Goal: Information Seeking & Learning: Learn about a topic

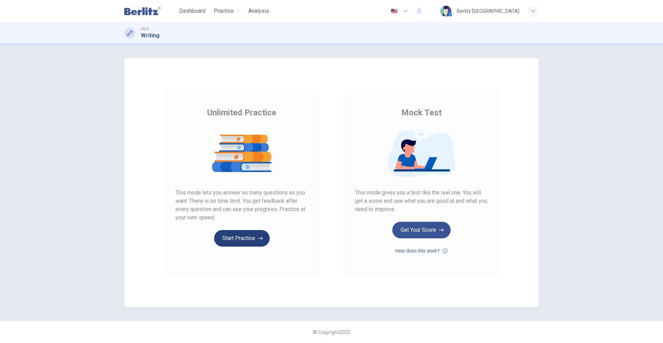
click at [239, 241] on button "Start Practice" at bounding box center [242, 238] width 56 height 17
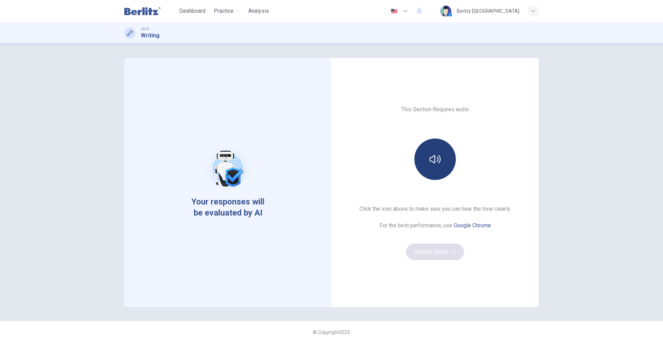
click at [430, 163] on button "button" at bounding box center [435, 159] width 41 height 41
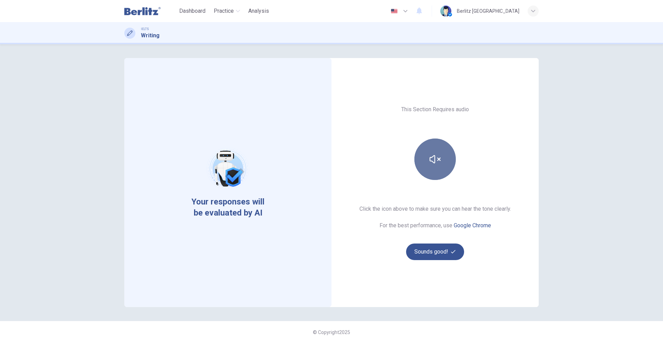
click at [431, 162] on icon "button" at bounding box center [435, 159] width 11 height 11
click at [433, 255] on button "Sounds good!" at bounding box center [435, 252] width 58 height 17
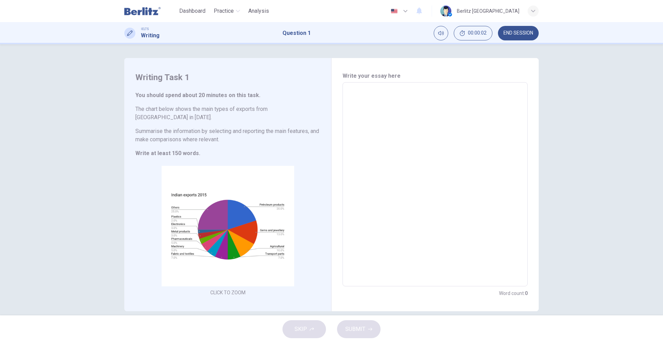
click at [357, 111] on textarea at bounding box center [436, 184] width 176 height 193
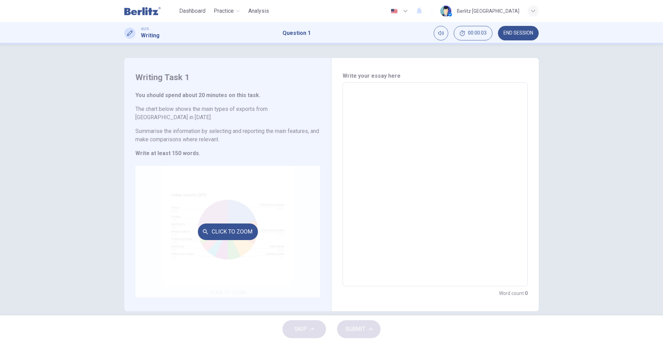
click at [228, 228] on button "Click to Zoom" at bounding box center [228, 232] width 60 height 17
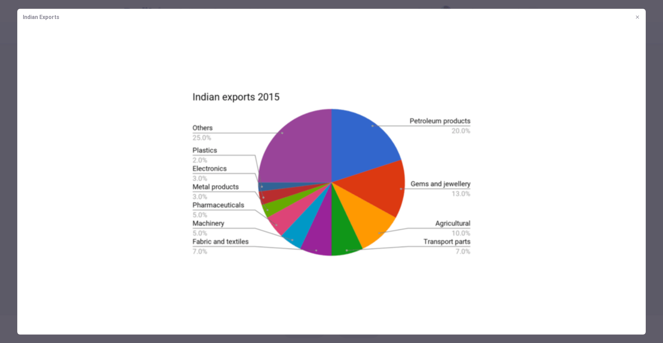
click at [219, 103] on img at bounding box center [331, 173] width 629 height 297
click at [8, 130] on div at bounding box center [331, 171] width 663 height 343
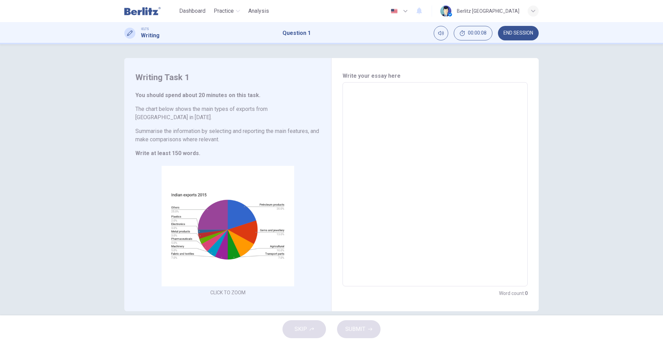
drag, startPoint x: 146, startPoint y: 96, endPoint x: 234, endPoint y: 95, distance: 88.5
click at [234, 95] on h6 "You should spend about 20 minutes on this task." at bounding box center [227, 95] width 185 height 8
click at [235, 94] on h6 "You should spend about 20 minutes on this task." at bounding box center [227, 95] width 185 height 8
click at [509, 29] on button "END SESSION" at bounding box center [518, 33] width 41 height 15
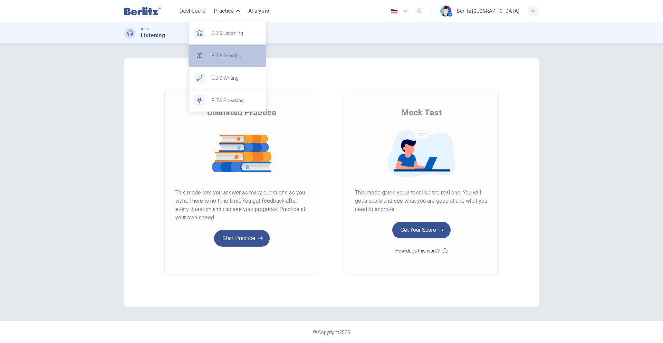
click at [228, 56] on span "IELTS Reading" at bounding box center [236, 55] width 50 height 8
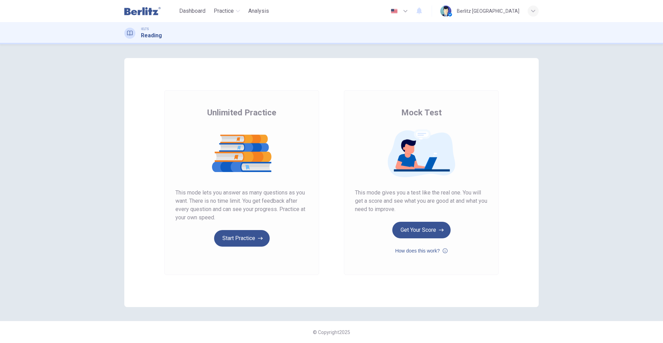
click at [228, 18] on div "Dashboard Practice Analysis English ** ​ Berlitz Chile" at bounding box center [331, 11] width 415 height 22
click at [233, 15] on button "Practice" at bounding box center [227, 11] width 32 height 12
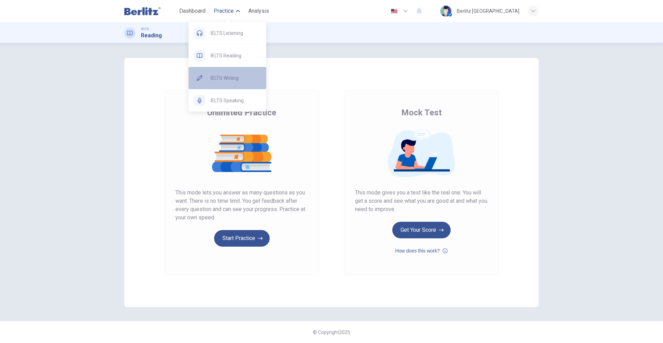
click at [221, 72] on div "IELTS Writing" at bounding box center [228, 78] width 78 height 22
click at [226, 10] on span "Practice" at bounding box center [224, 11] width 20 height 8
click at [229, 101] on span "IELTS Speaking" at bounding box center [236, 100] width 50 height 8
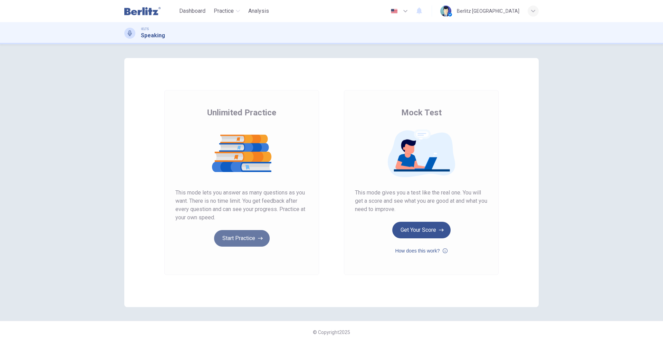
click at [241, 237] on button "Start Practice" at bounding box center [242, 238] width 56 height 17
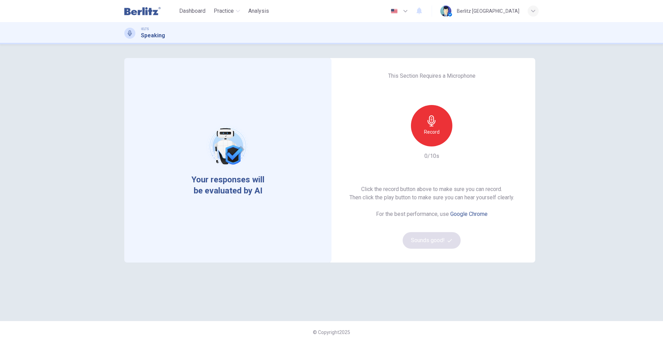
click at [421, 247] on div "Click the record button above to make sure you can record. Then click the play …" at bounding box center [432, 217] width 165 height 64
click at [425, 126] on div "Record" at bounding box center [431, 125] width 41 height 41
click at [430, 126] on icon "button" at bounding box center [432, 120] width 8 height 11
click at [421, 238] on button "Sounds good!" at bounding box center [432, 240] width 58 height 17
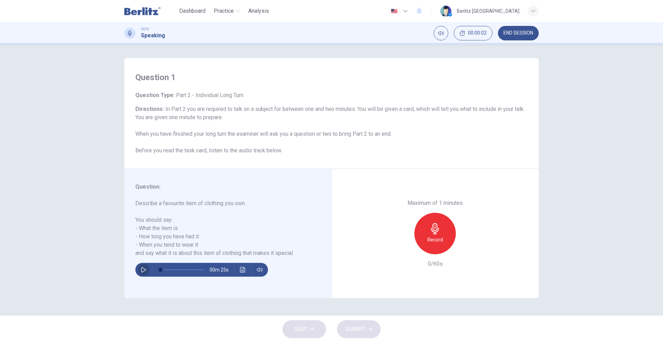
click at [145, 265] on button "button" at bounding box center [143, 270] width 11 height 14
click at [628, 13] on header "Dashboard Practice Analysis English ** ​ Berlitz Chile" at bounding box center [331, 11] width 663 height 22
type input "*"
click at [243, 270] on icon "Click to see the audio transcription" at bounding box center [243, 270] width 6 height 6
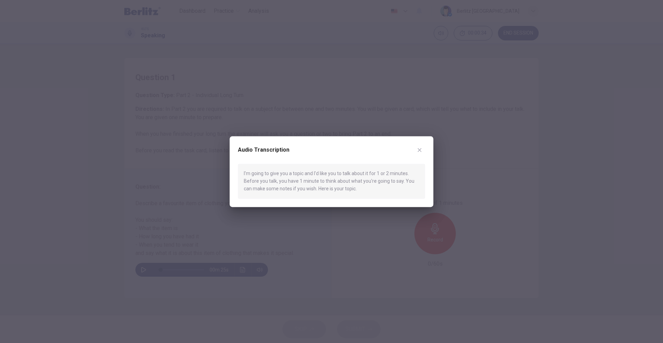
click at [422, 148] on icon "button" at bounding box center [420, 150] width 6 height 6
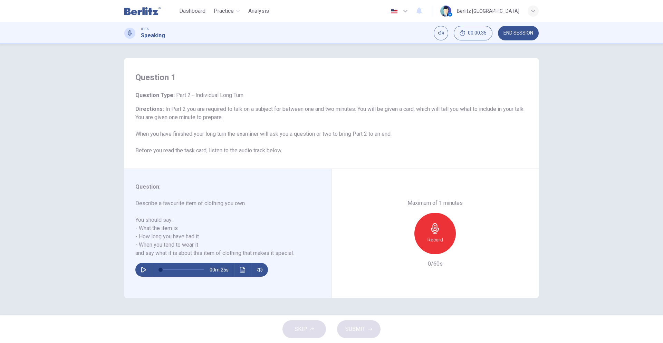
drag, startPoint x: 133, startPoint y: 34, endPoint x: 142, endPoint y: 17, distance: 20.1
click at [133, 32] on div at bounding box center [129, 33] width 11 height 11
click at [147, 9] on img at bounding box center [142, 11] width 36 height 14
